Goal: Book appointment/travel/reservation

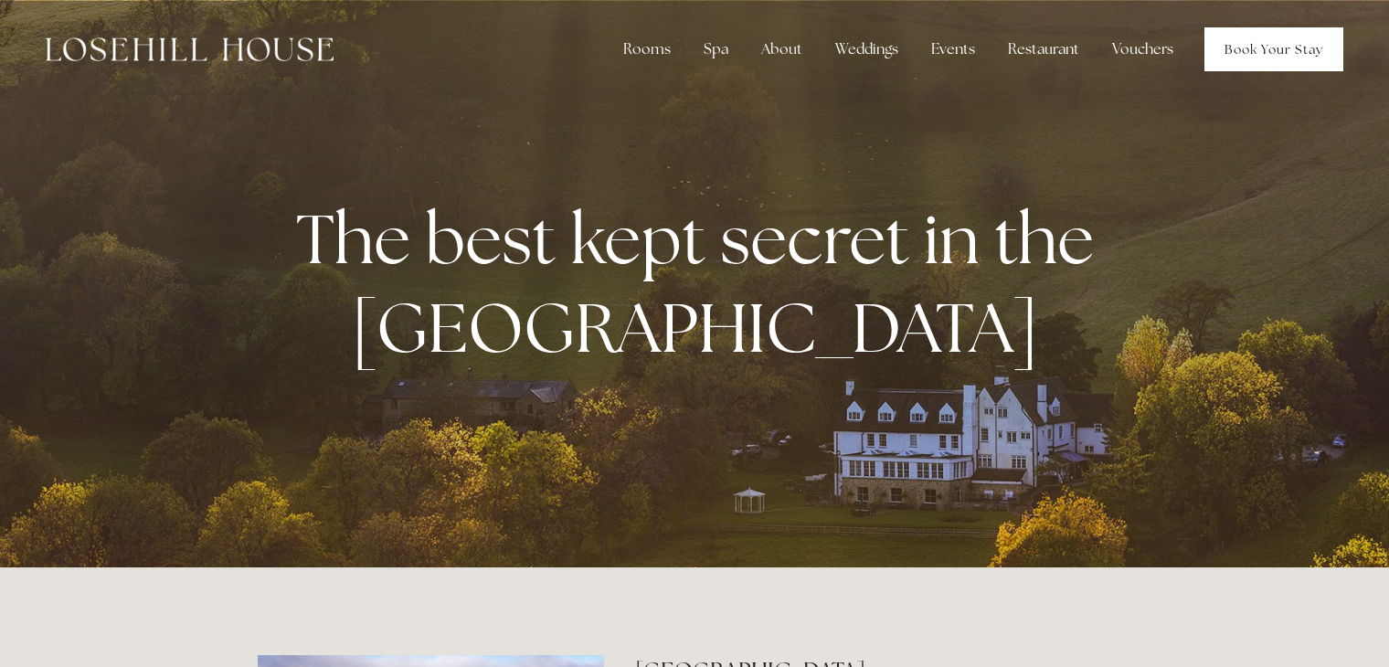
click at [1235, 50] on link "Book Your Stay" at bounding box center [1274, 49] width 139 height 44
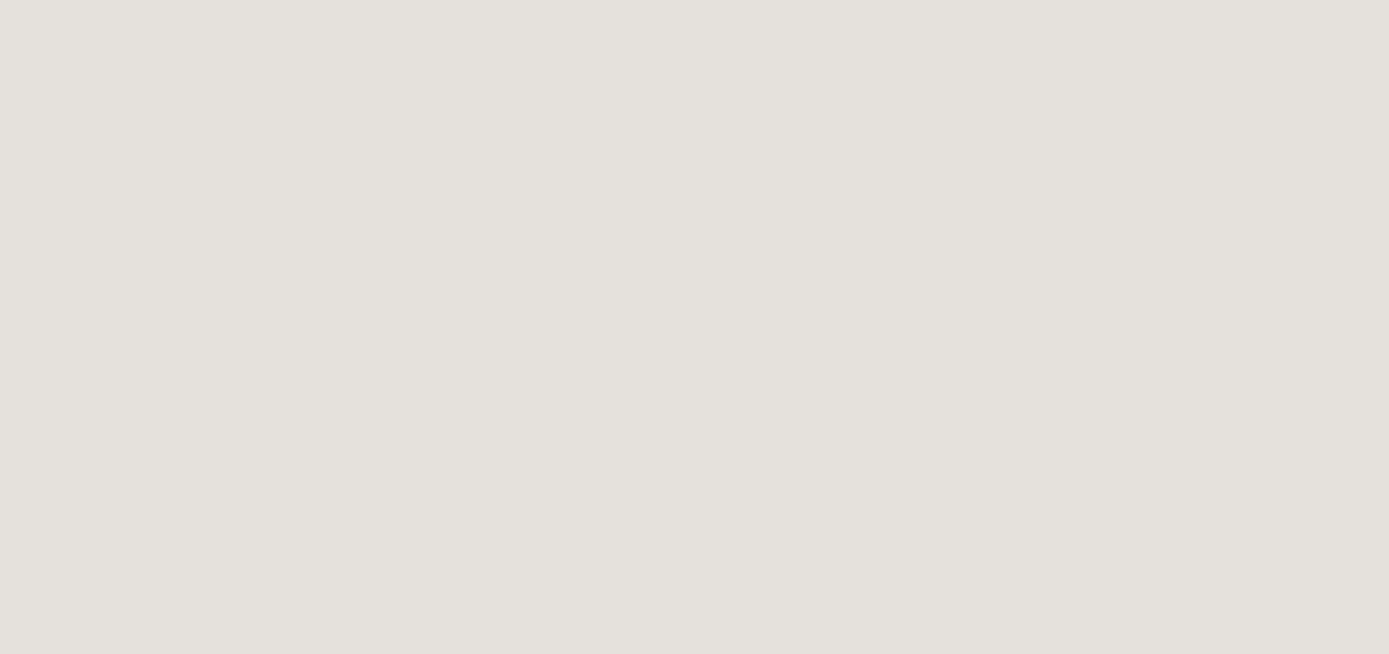
scroll to position [1232, 0]
